Goal: Task Accomplishment & Management: Manage account settings

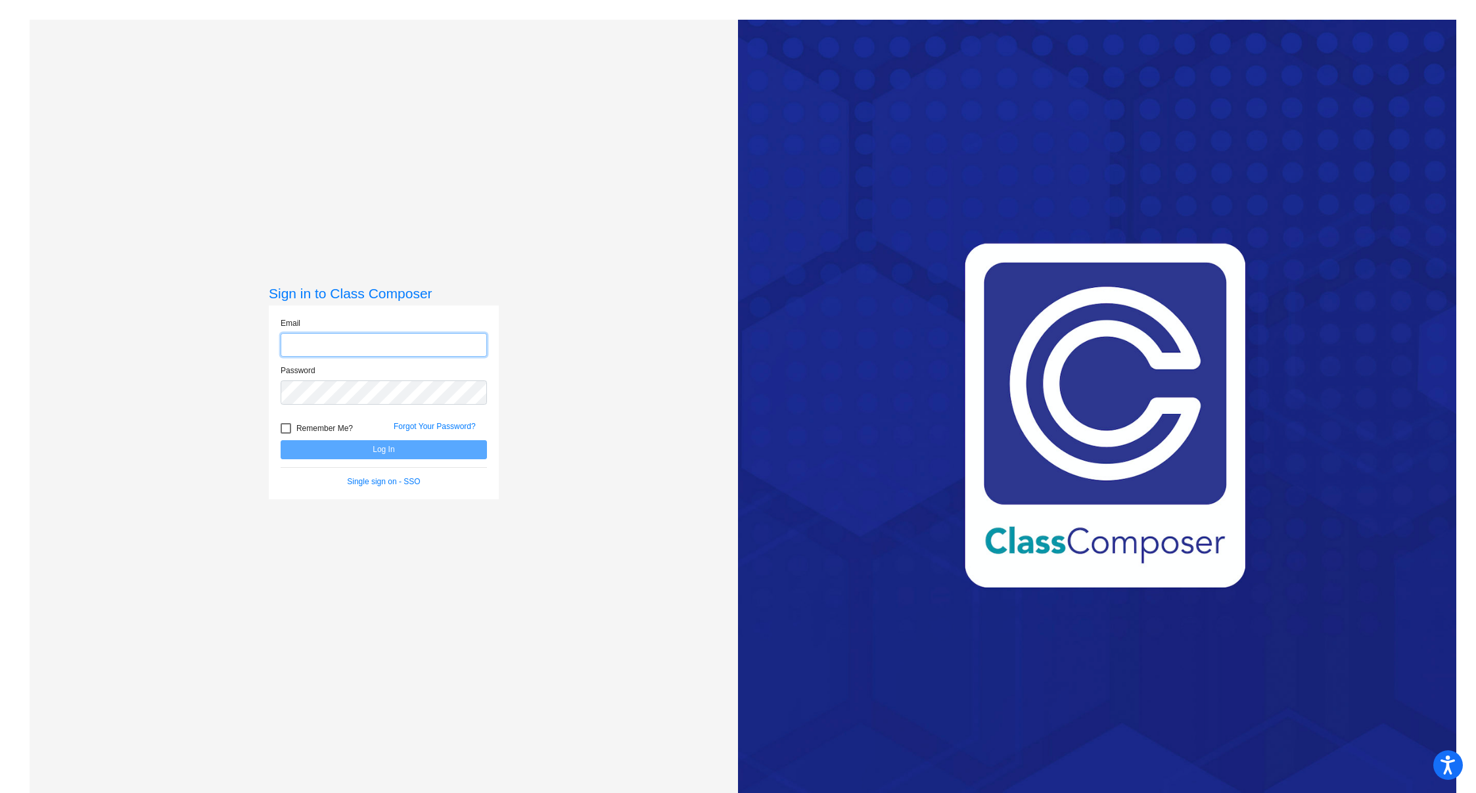
type input "[EMAIL_ADDRESS][DOMAIN_NAME]"
click at [386, 451] on button "Log In" at bounding box center [384, 449] width 206 height 19
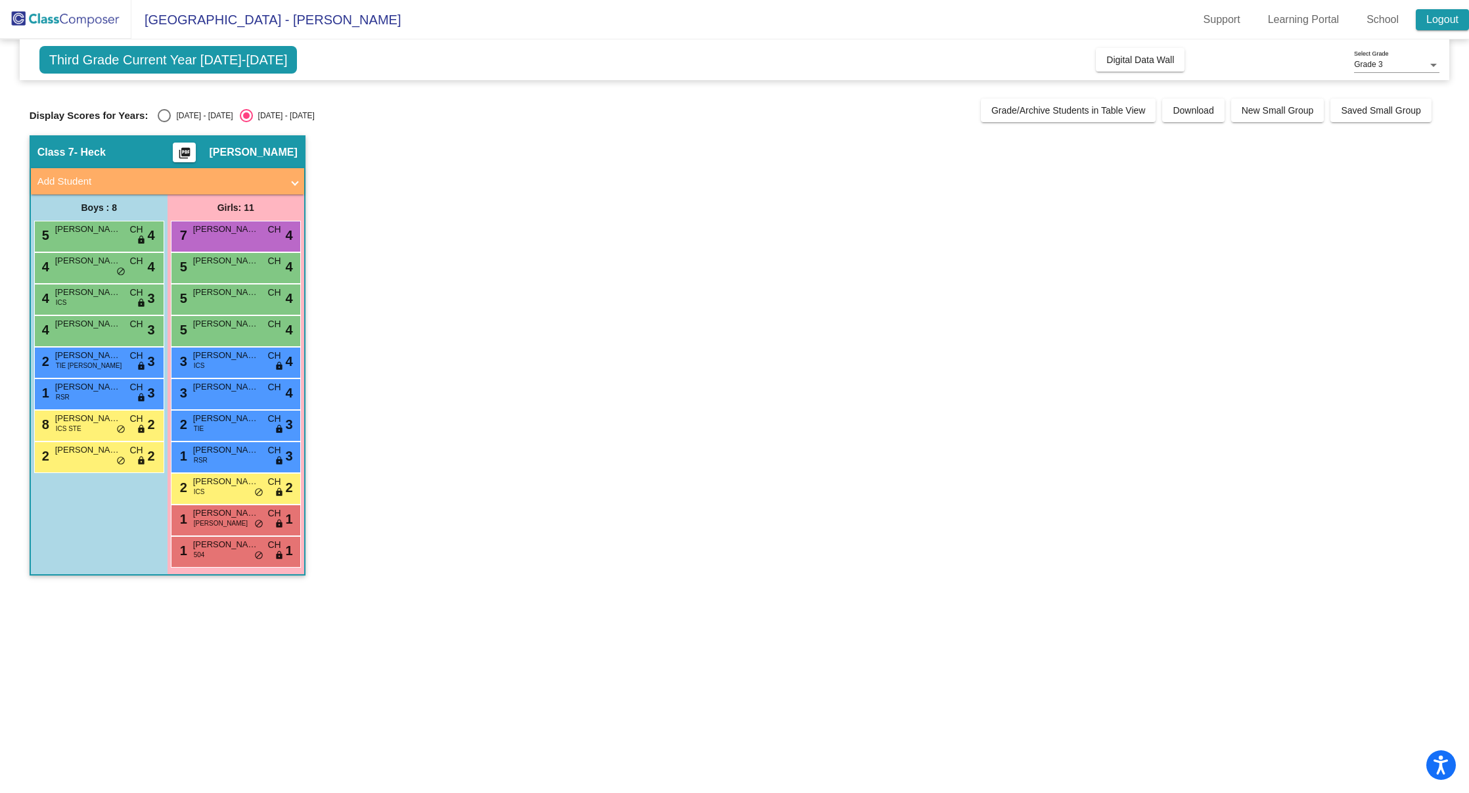
click at [1443, 21] on link "Logout" at bounding box center [1442, 19] width 53 height 21
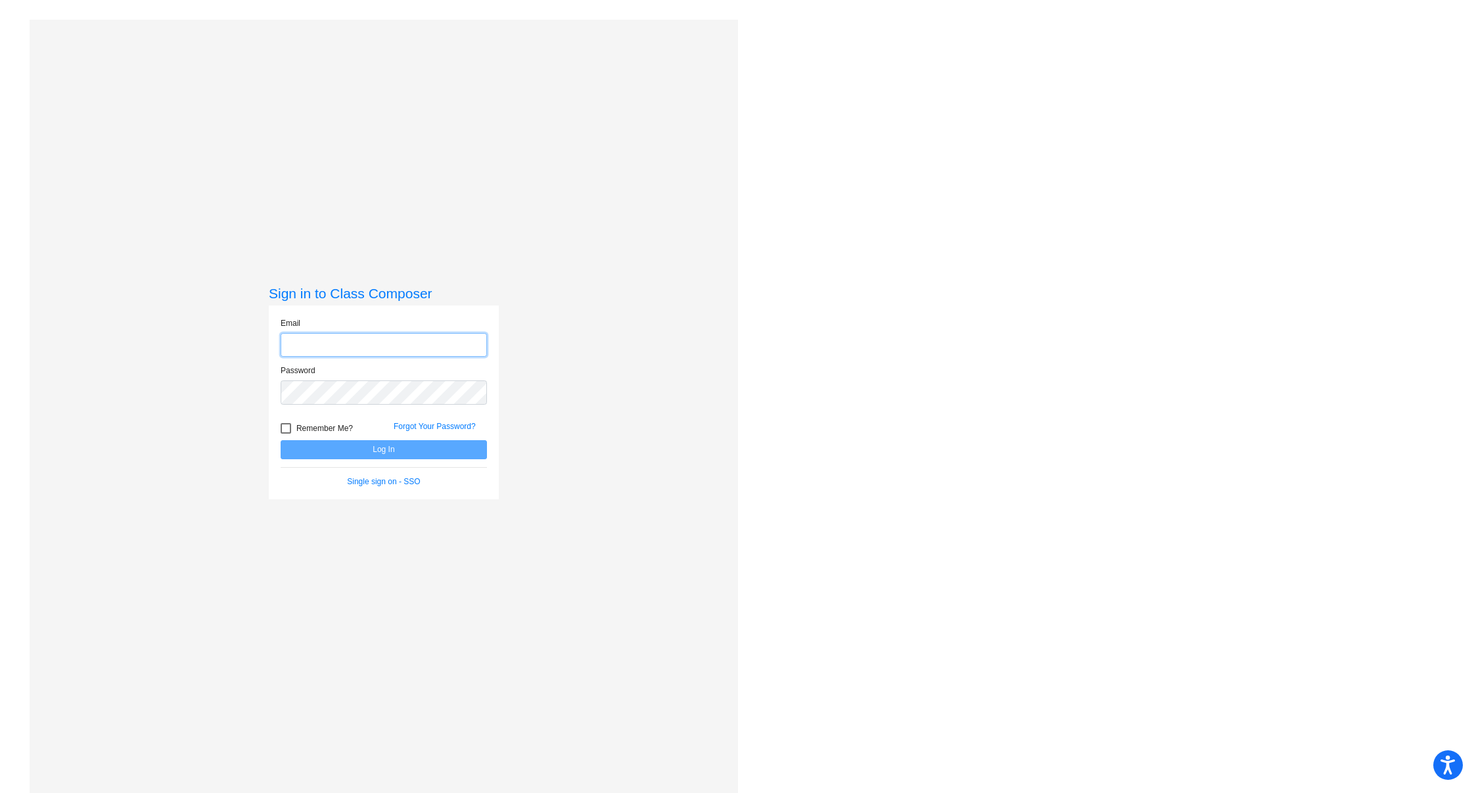
type input "[EMAIL_ADDRESS][DOMAIN_NAME]"
